Goal: Task Accomplishment & Management: Complete application form

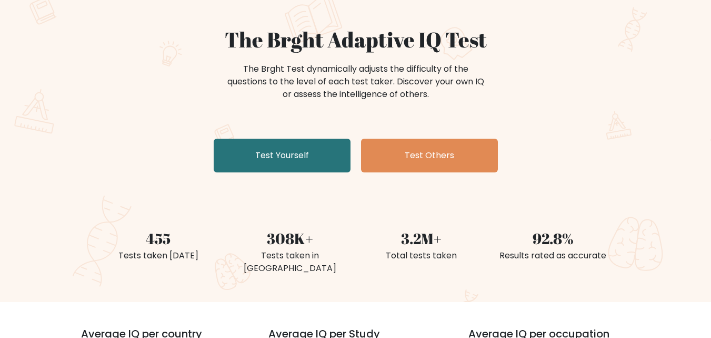
scroll to position [88, 0]
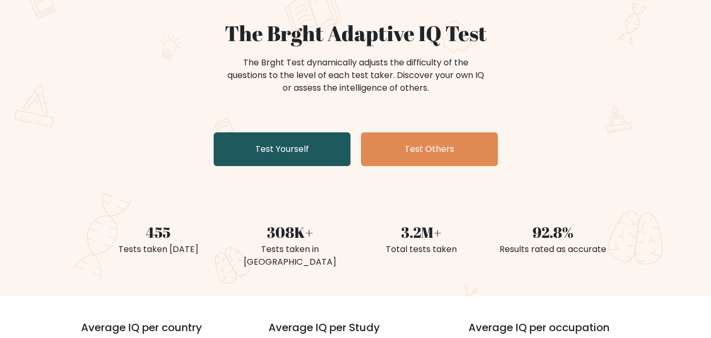
click at [313, 155] on link "Test Yourself" at bounding box center [282, 149] width 137 height 34
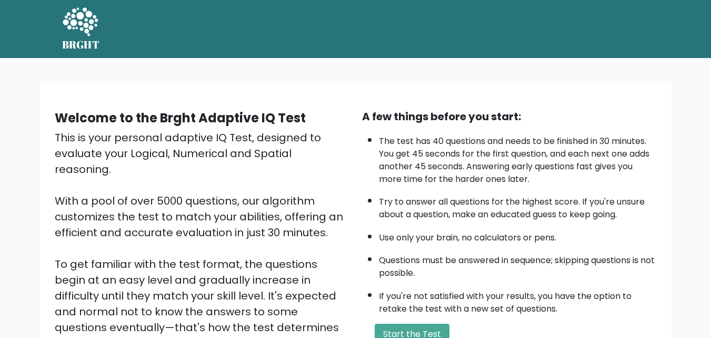
scroll to position [145, 0]
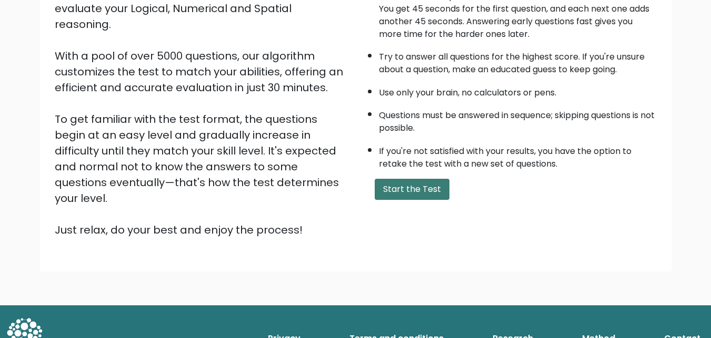
click at [445, 190] on button "Start the Test" at bounding box center [412, 189] width 75 height 21
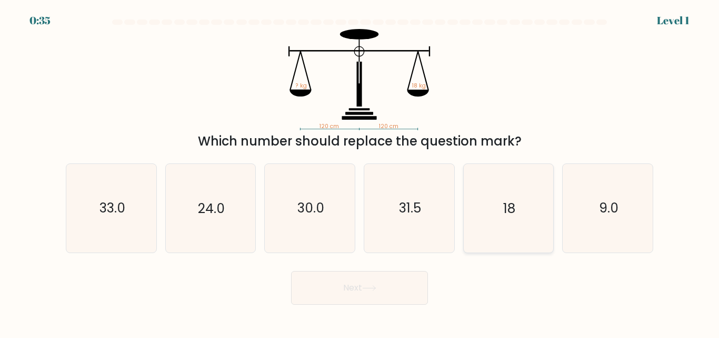
click at [499, 204] on icon "18" at bounding box center [508, 208] width 88 height 88
click at [360, 172] on input "e. 18" at bounding box center [360, 170] width 1 height 3
radio input "true"
click at [335, 296] on button "Next" at bounding box center [359, 288] width 137 height 34
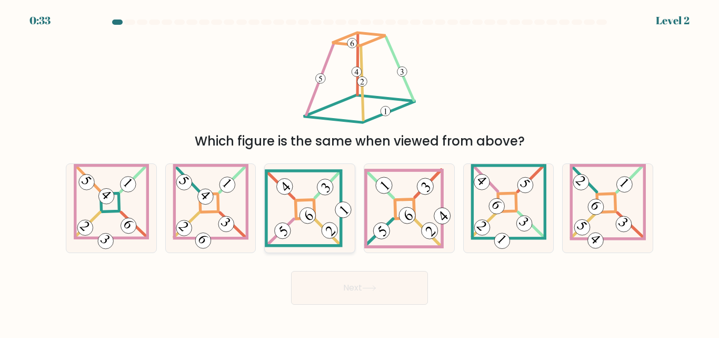
click at [325, 233] on 837 at bounding box center [330, 230] width 23 height 23
click at [360, 172] on input "c." at bounding box center [360, 170] width 1 height 3
radio input "true"
click at [360, 293] on button "Next" at bounding box center [359, 288] width 137 height 34
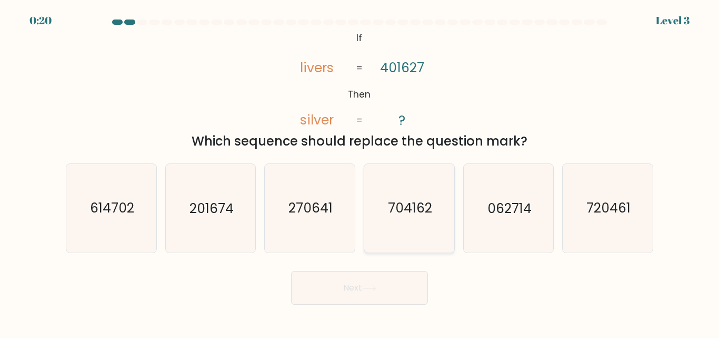
click at [409, 222] on icon "704162" at bounding box center [409, 208] width 88 height 88
click at [360, 172] on input "d. 704162" at bounding box center [360, 170] width 1 height 3
radio input "true"
click at [401, 299] on button "Next" at bounding box center [359, 288] width 137 height 34
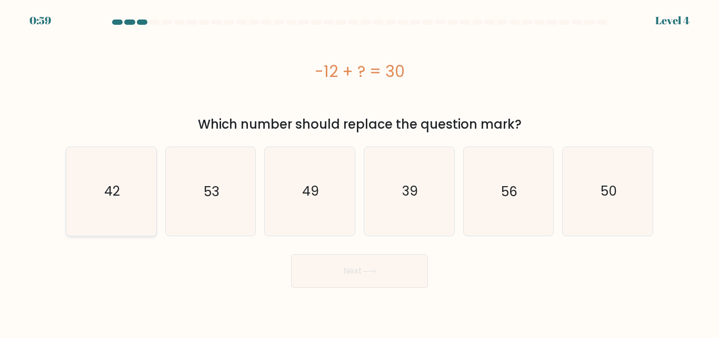
click at [143, 195] on icon "42" at bounding box center [111, 191] width 88 height 88
click at [360, 172] on input "a. 42" at bounding box center [360, 170] width 1 height 3
radio input "true"
click at [374, 269] on icon at bounding box center [369, 271] width 14 height 6
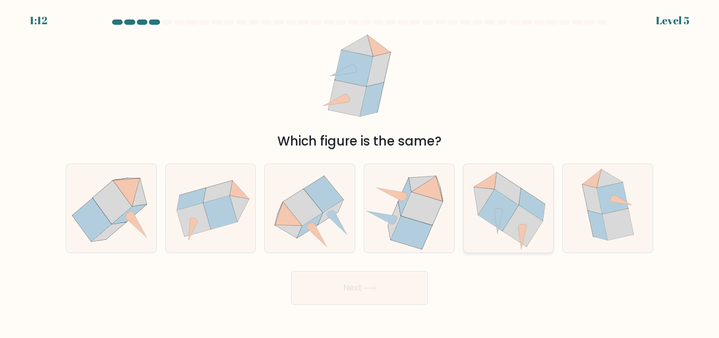
click at [489, 202] on icon at bounding box center [499, 210] width 41 height 42
click at [360, 172] on input "e." at bounding box center [360, 170] width 1 height 3
radio input "true"
click at [343, 299] on button "Next" at bounding box center [359, 288] width 137 height 34
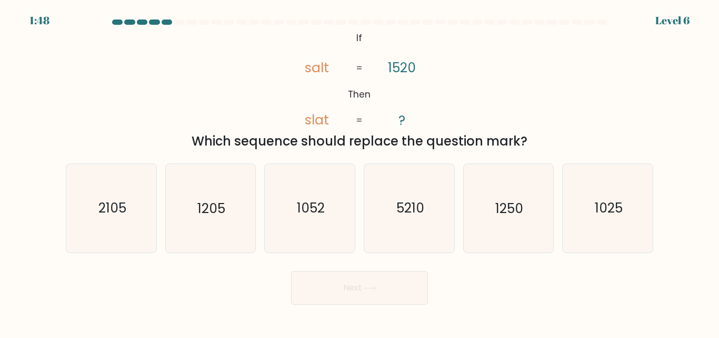
click at [456, 221] on div "d. 5210" at bounding box center [410, 207] width 100 height 89
click at [469, 221] on icon "1250" at bounding box center [508, 208] width 88 height 88
click at [360, 172] on input "e. 1250" at bounding box center [360, 170] width 1 height 3
radio input "true"
click at [363, 274] on button "Next" at bounding box center [359, 288] width 137 height 34
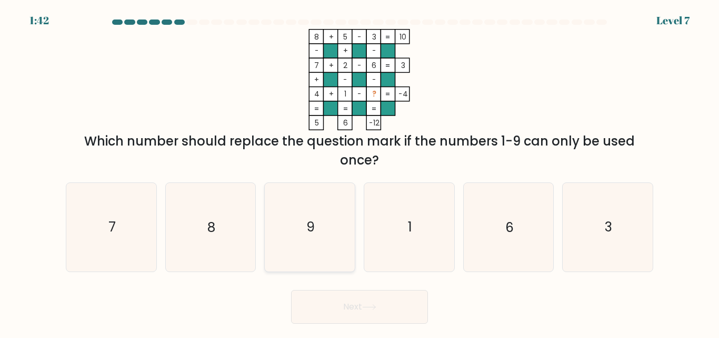
click at [308, 225] on text "9" at bounding box center [310, 227] width 8 height 18
click at [360, 172] on input "c. 9" at bounding box center [360, 170] width 1 height 3
radio input "true"
click at [353, 301] on button "Next" at bounding box center [359, 307] width 137 height 34
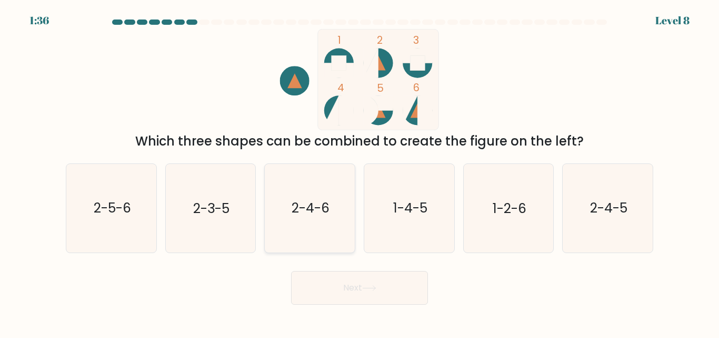
click at [316, 241] on icon "2-4-6" at bounding box center [310, 208] width 88 height 88
click at [360, 172] on input "c. 2-4-6" at bounding box center [360, 170] width 1 height 3
radio input "true"
click at [348, 299] on button "Next" at bounding box center [359, 288] width 137 height 34
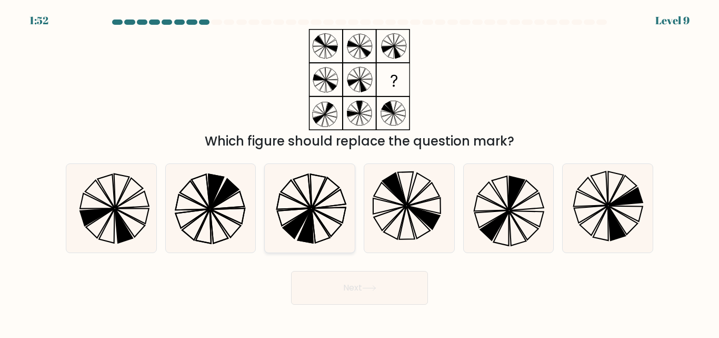
click at [306, 231] on icon at bounding box center [305, 226] width 15 height 34
click at [360, 172] on input "c." at bounding box center [360, 170] width 1 height 3
radio input "true"
click at [336, 289] on button "Next" at bounding box center [359, 288] width 137 height 34
